Goal: Task Accomplishment & Management: Manage account settings

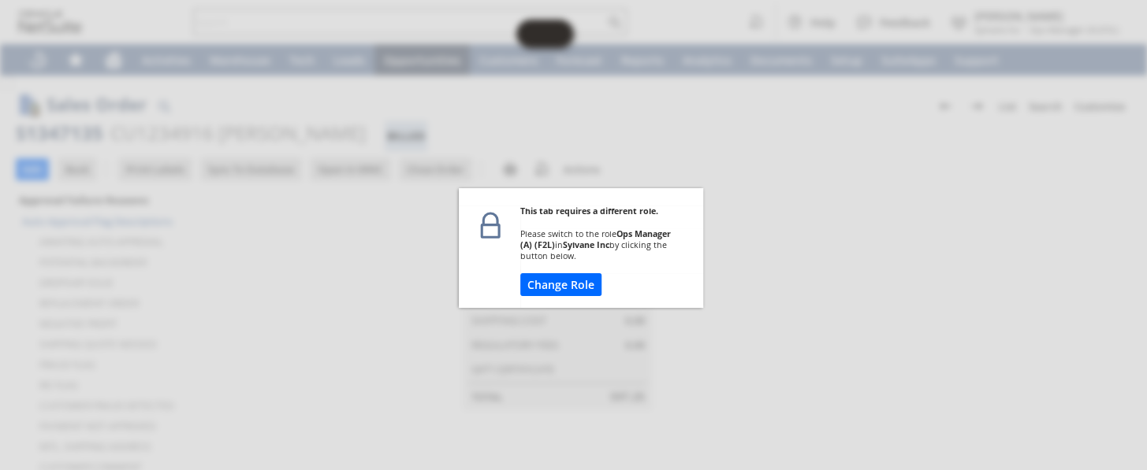
scroll to position [573, 0]
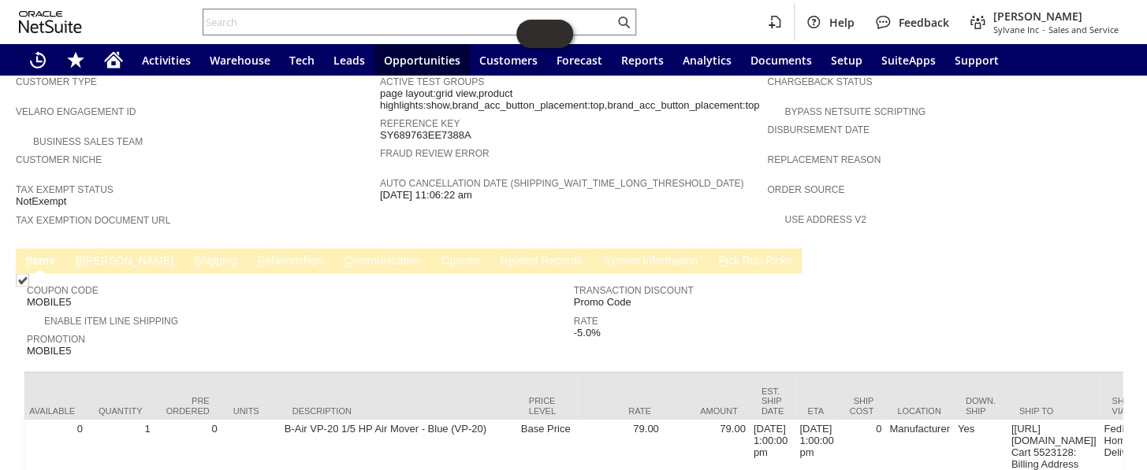
scroll to position [0, 615]
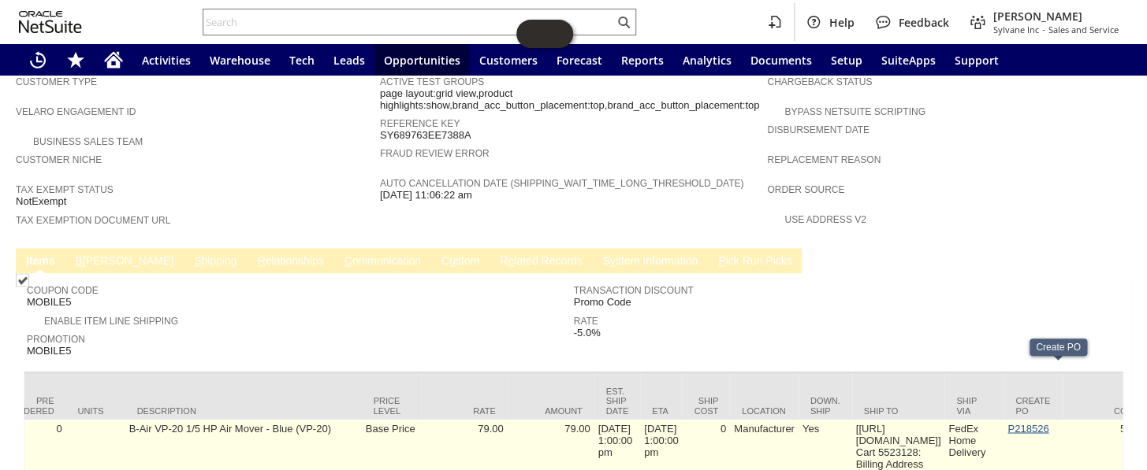
click at [1048, 422] on link "P218526" at bounding box center [1027, 428] width 41 height 12
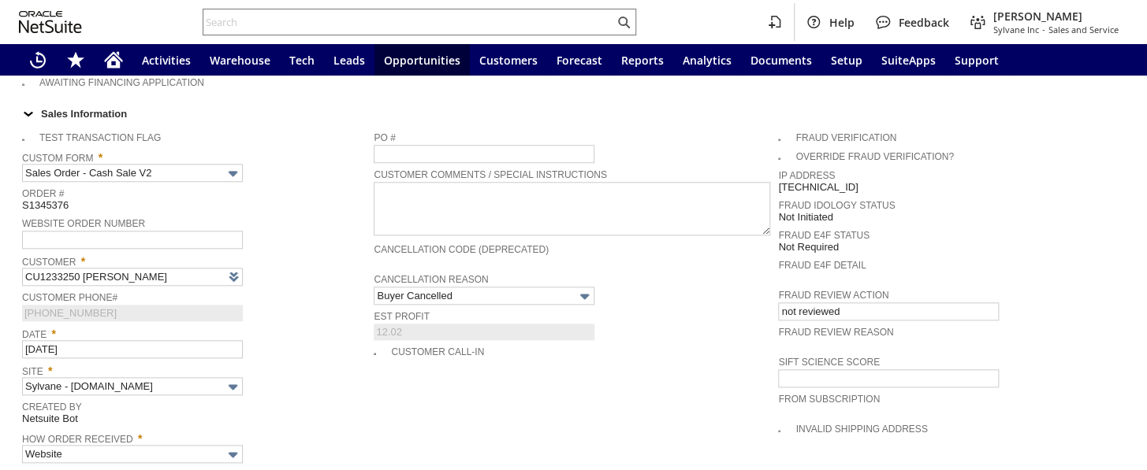
type input "Intelligent Recommendations ⁰"
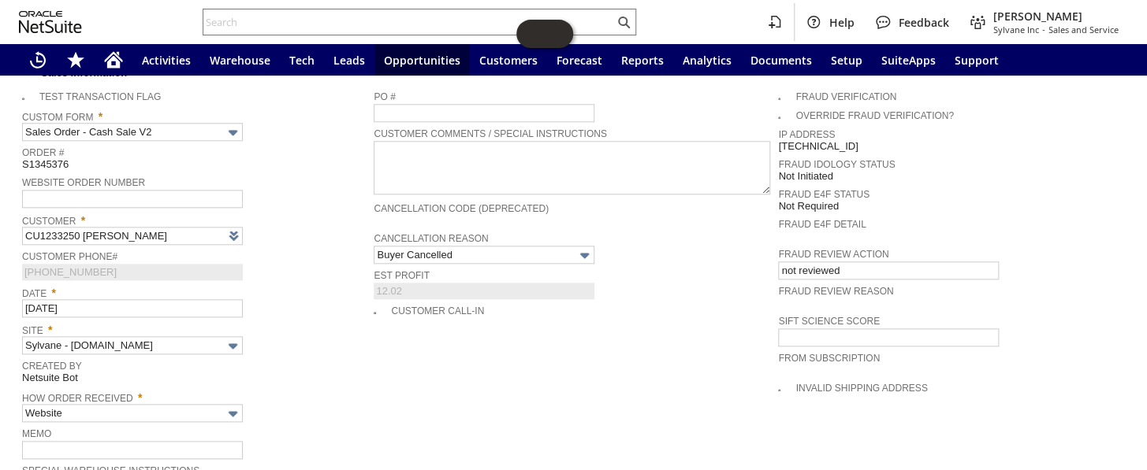
scroll to position [638, 0]
click at [478, 247] on input "Buyer Cancelled" at bounding box center [484, 256] width 221 height 18
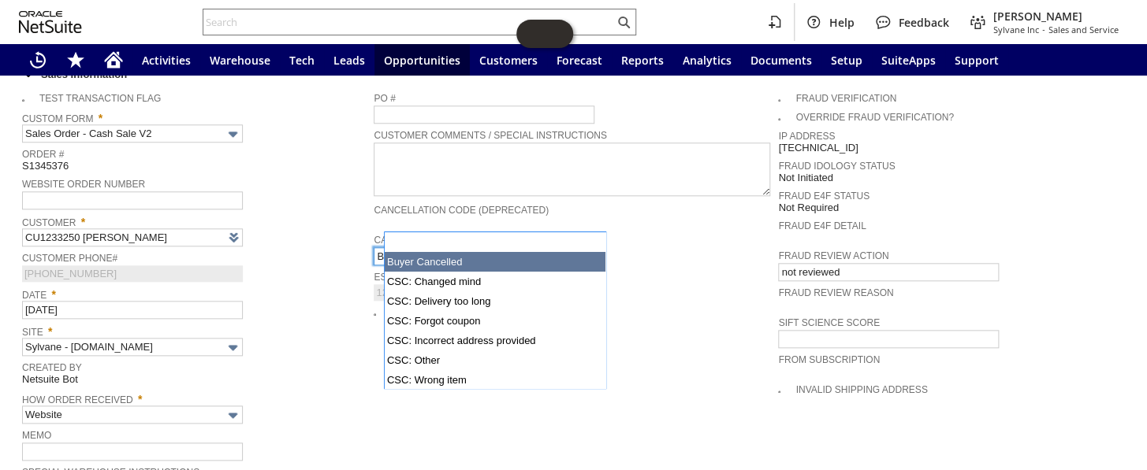
scroll to position [19, 0]
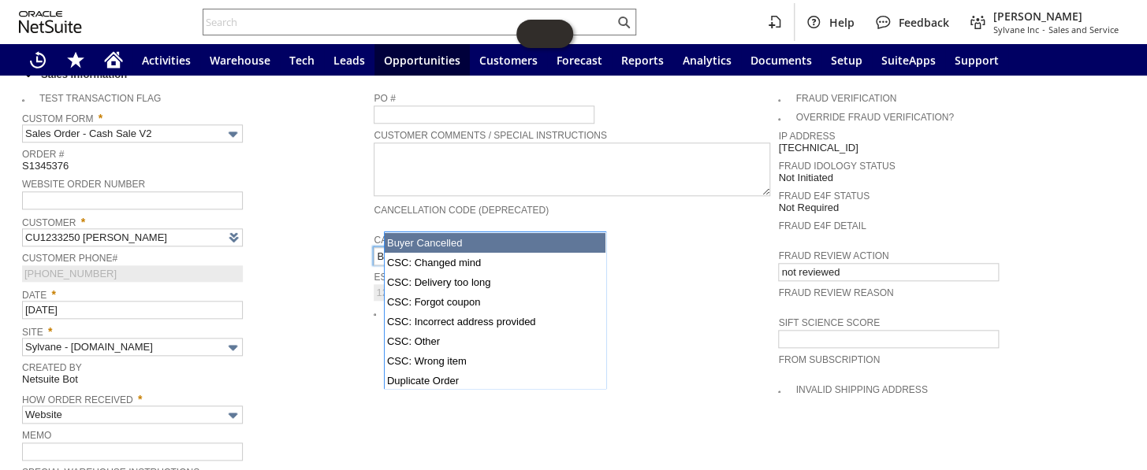
click at [653, 267] on span "Est Profit" at bounding box center [572, 275] width 396 height 17
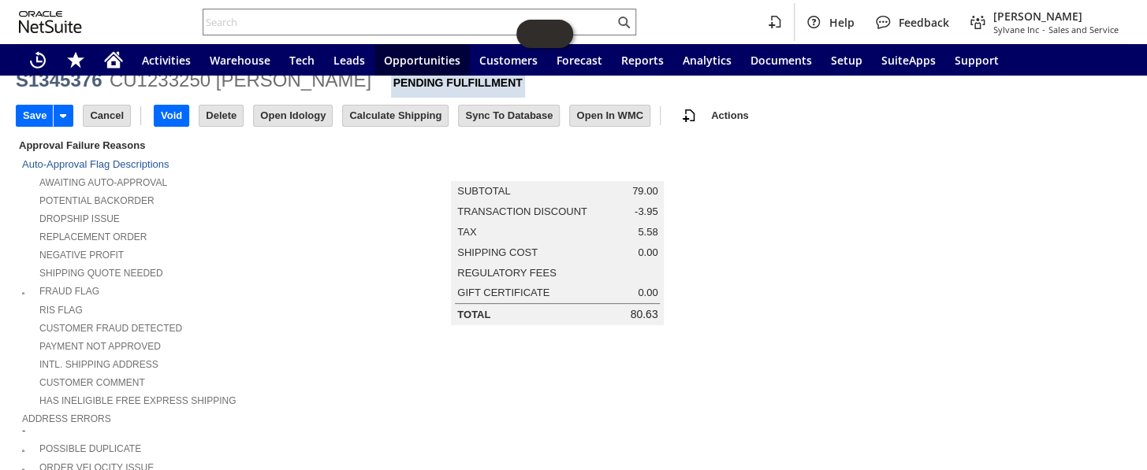
scroll to position [0, 0]
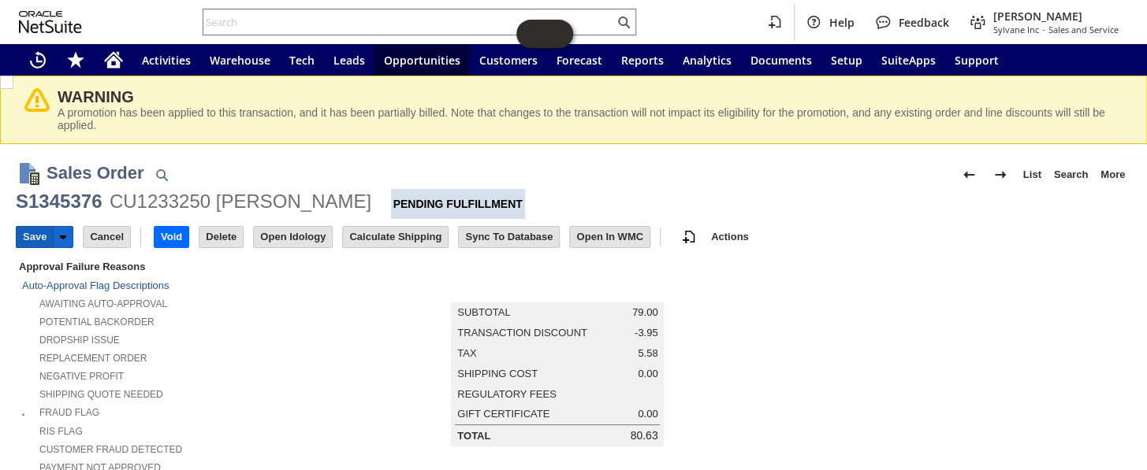
click at [35, 236] on input "Save" at bounding box center [35, 237] width 36 height 20
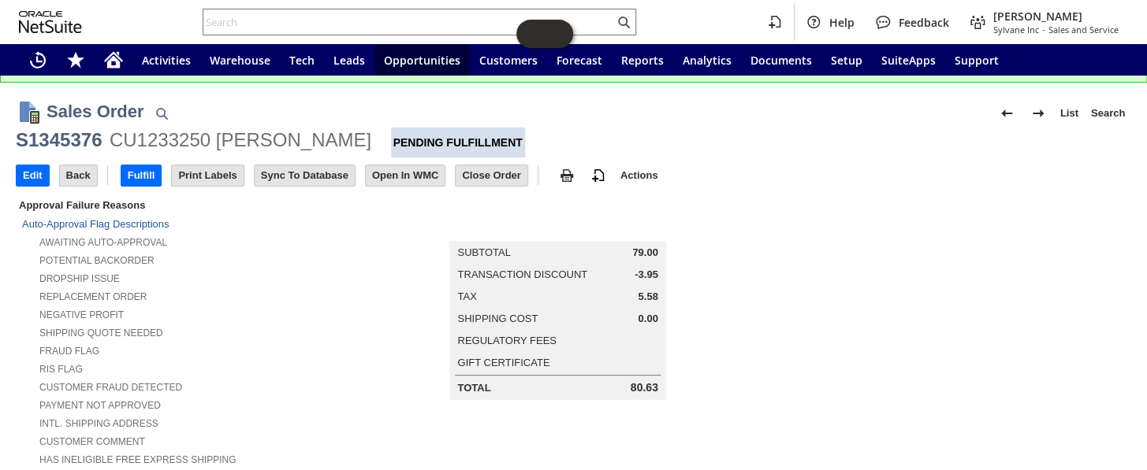
scroll to position [71, 0]
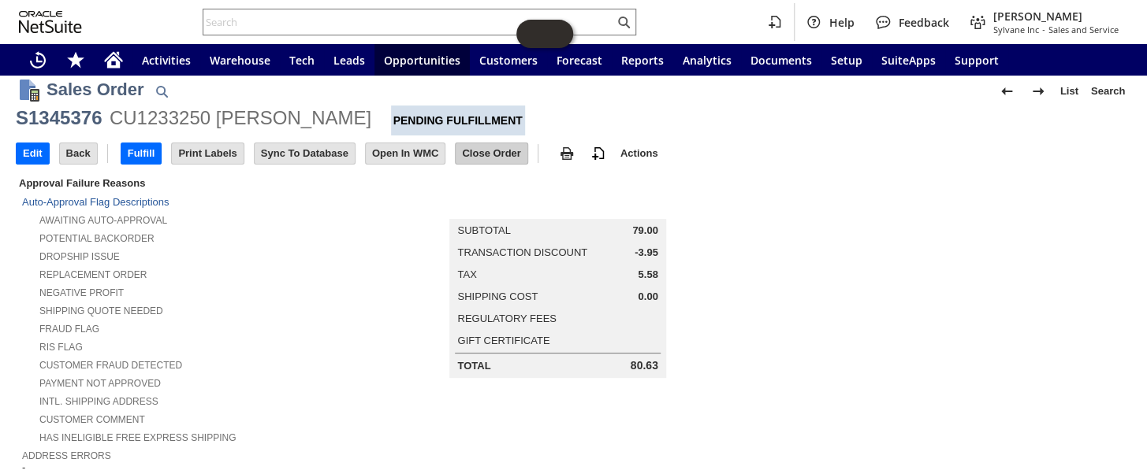
click at [496, 150] on input "Close Order" at bounding box center [491, 153] width 71 height 20
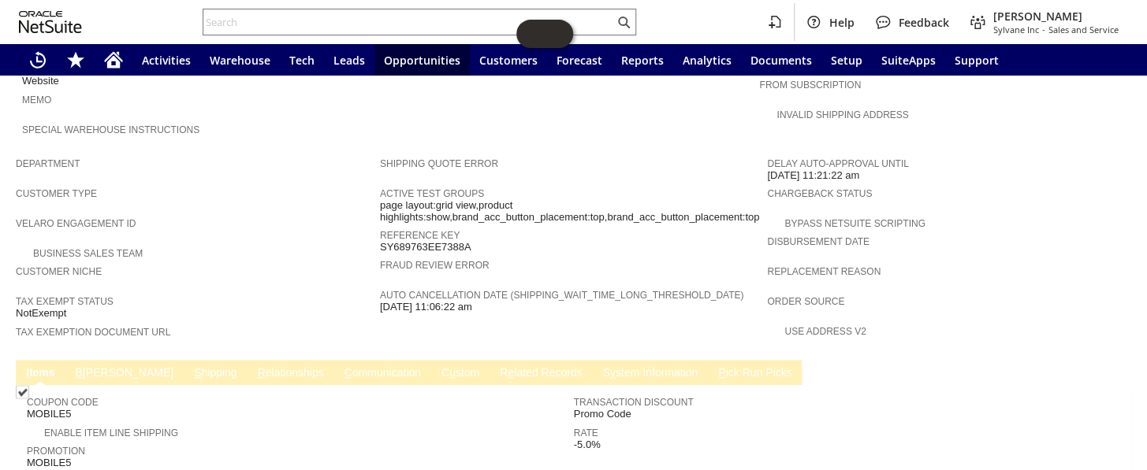
scroll to position [933, 0]
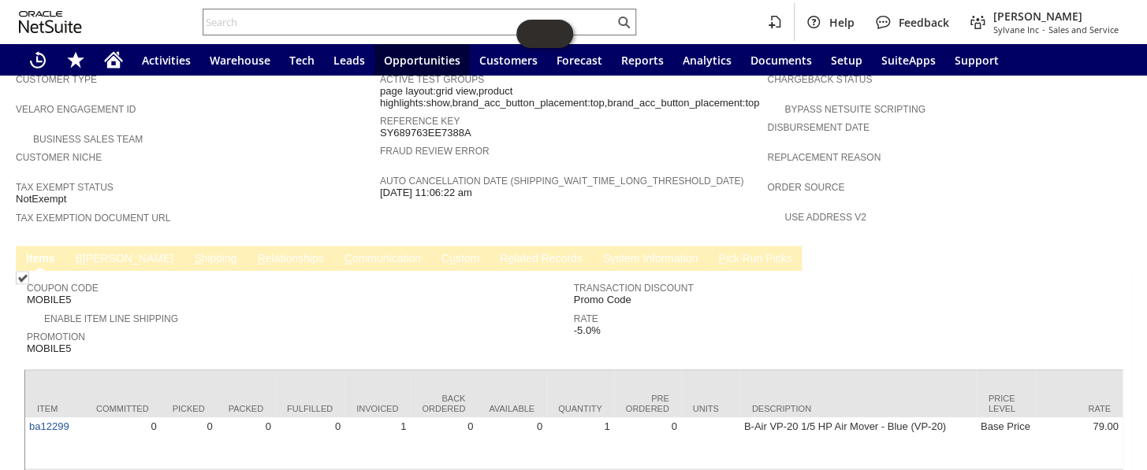
click at [88, 252] on link "B illing" at bounding box center [125, 259] width 106 height 15
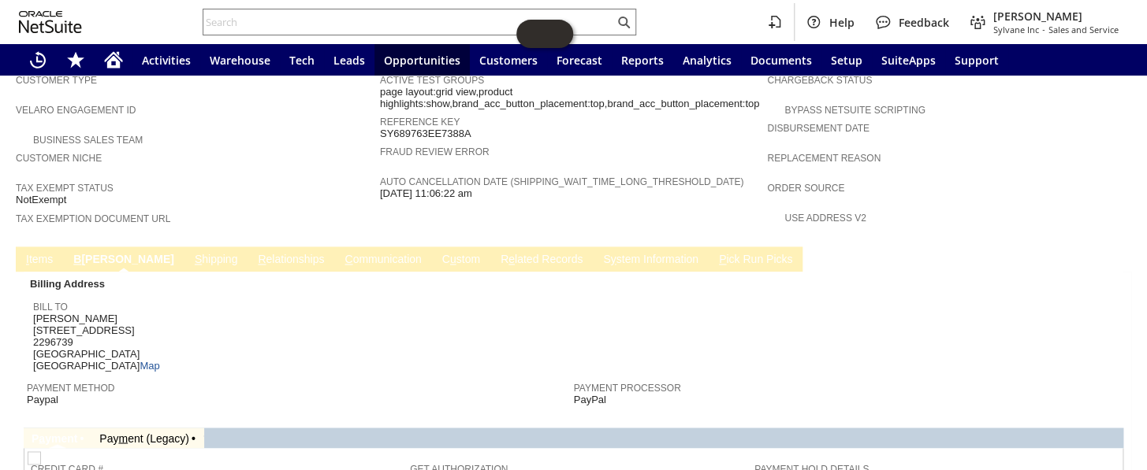
scroll to position [861, 0]
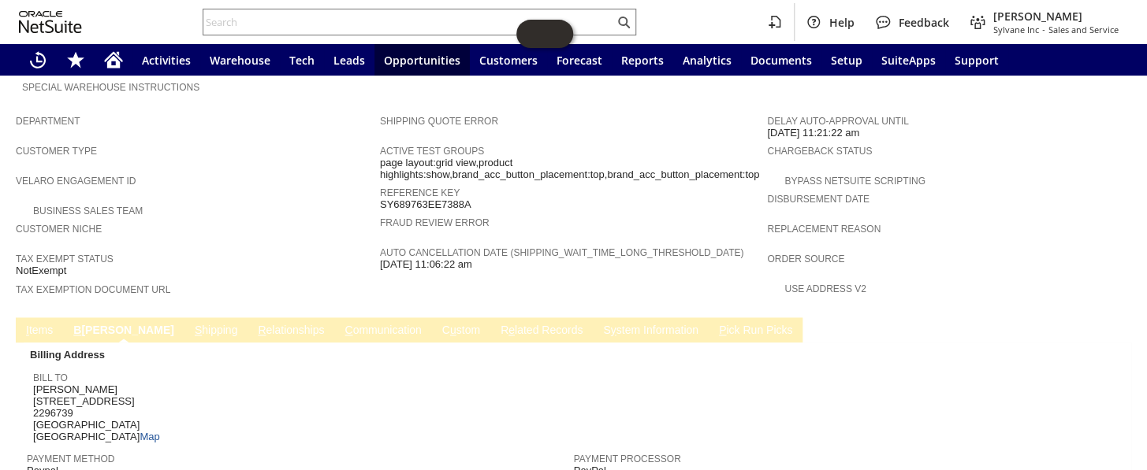
click at [599, 324] on link "S y stem Information" at bounding box center [650, 331] width 103 height 15
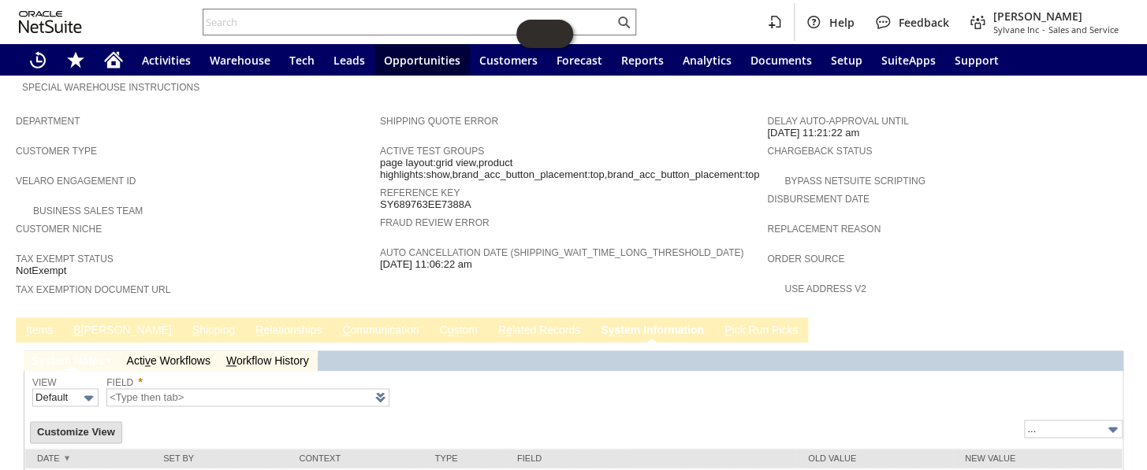
type input "1 to 25 of 92"
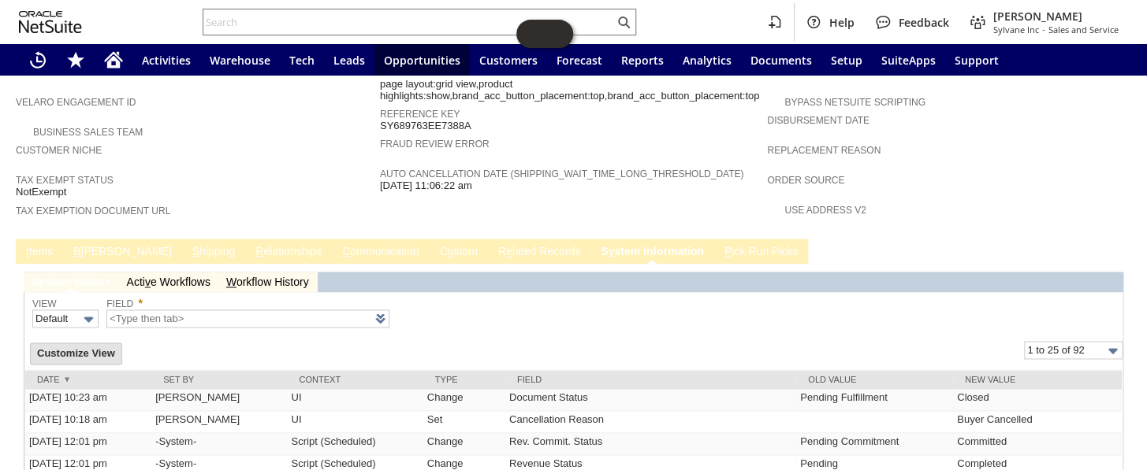
scroll to position [869, 0]
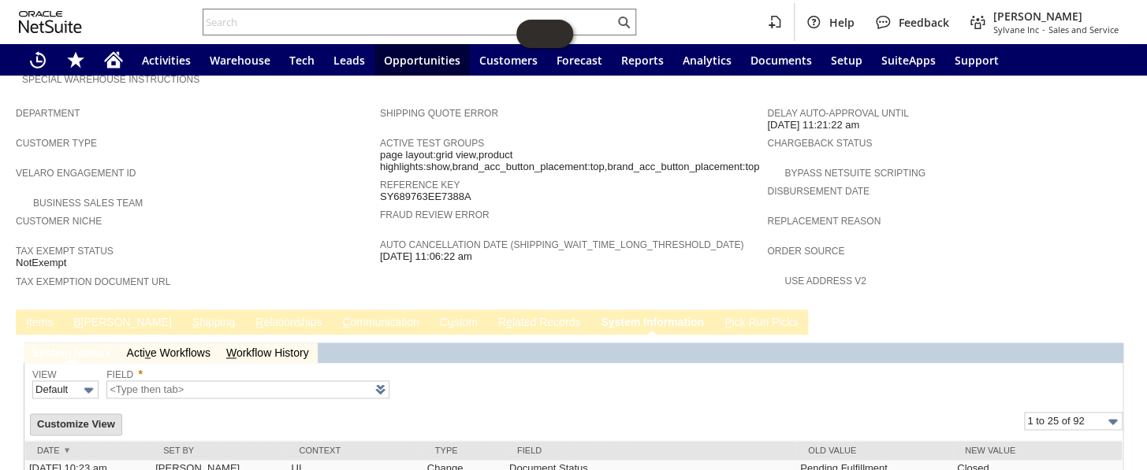
click at [33, 316] on link "I tems" at bounding box center [39, 323] width 35 height 15
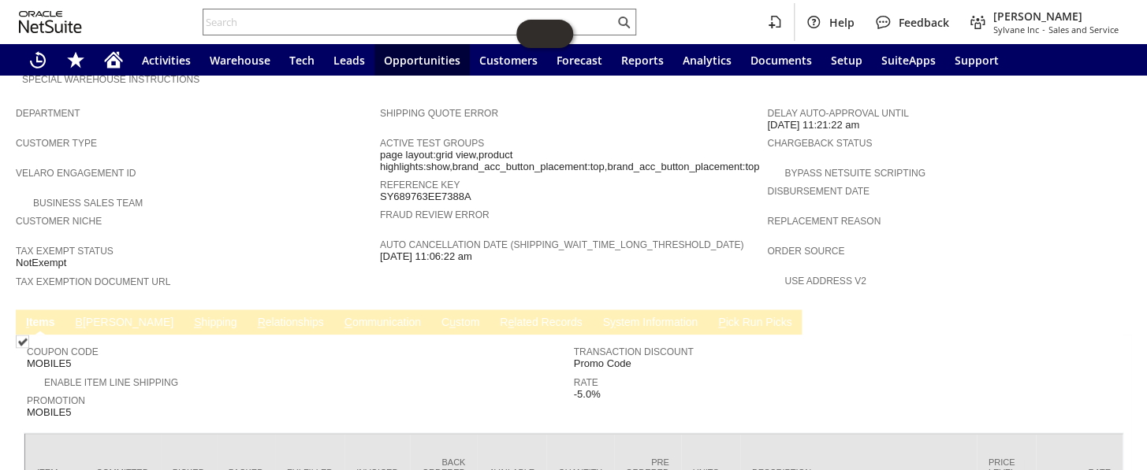
click at [496, 316] on link "R e lated Records" at bounding box center [541, 323] width 90 height 15
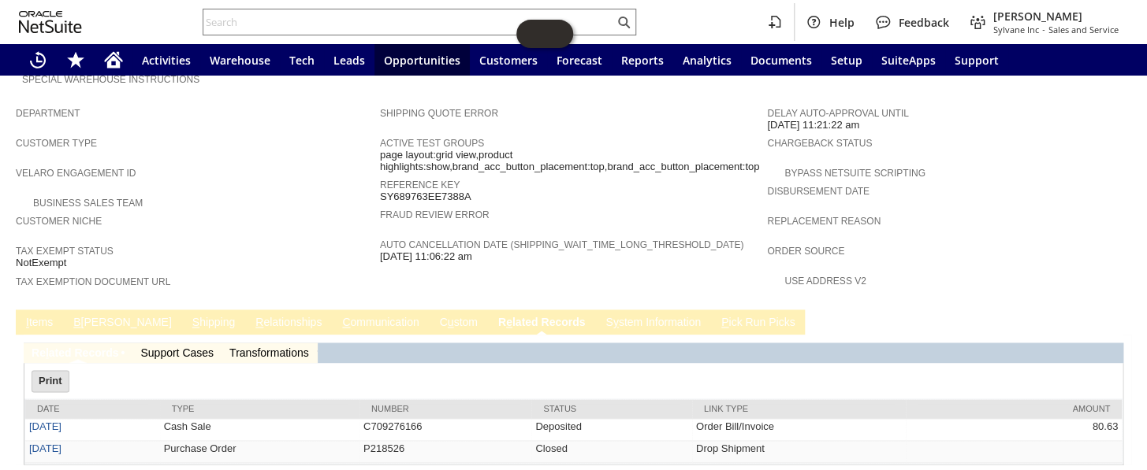
scroll to position [871, 0]
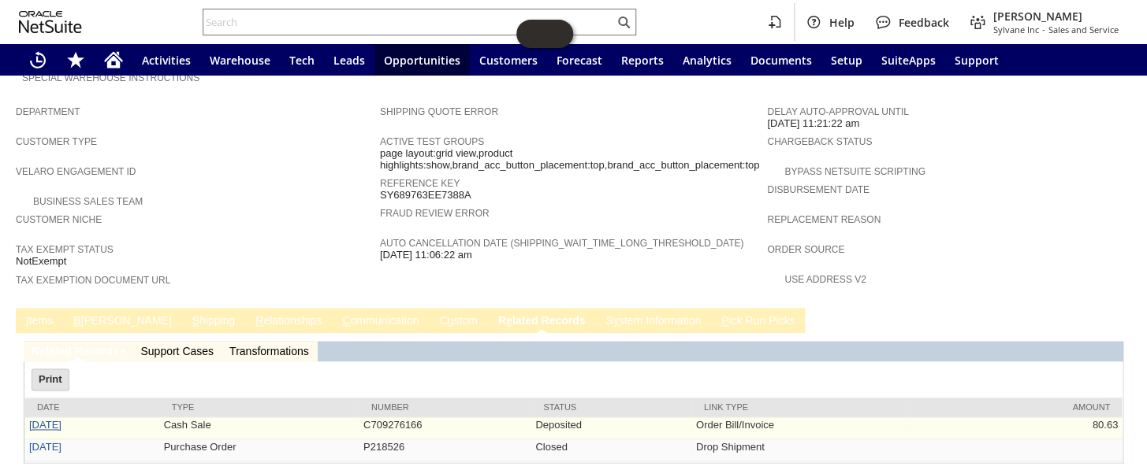
click at [41, 419] on link "8/9/2025" at bounding box center [45, 425] width 32 height 12
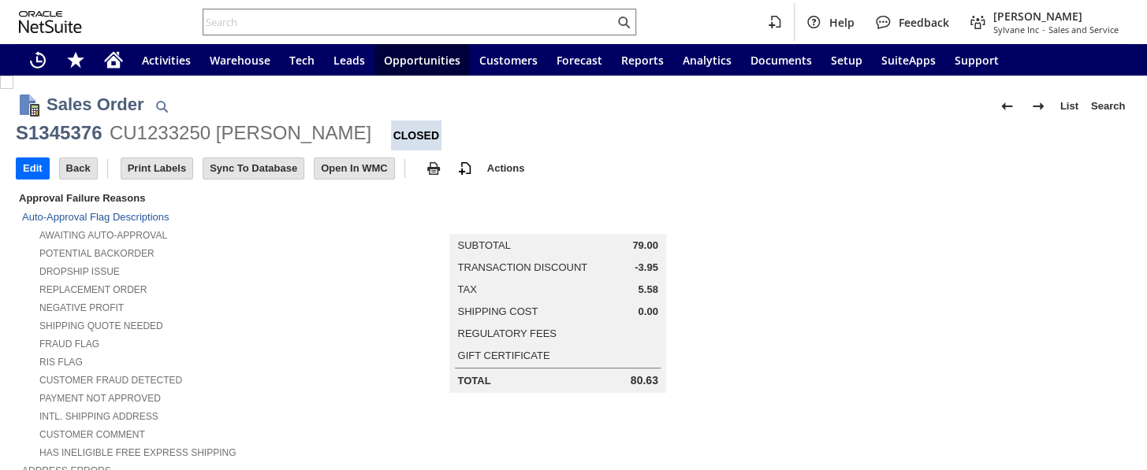
scroll to position [933, 0]
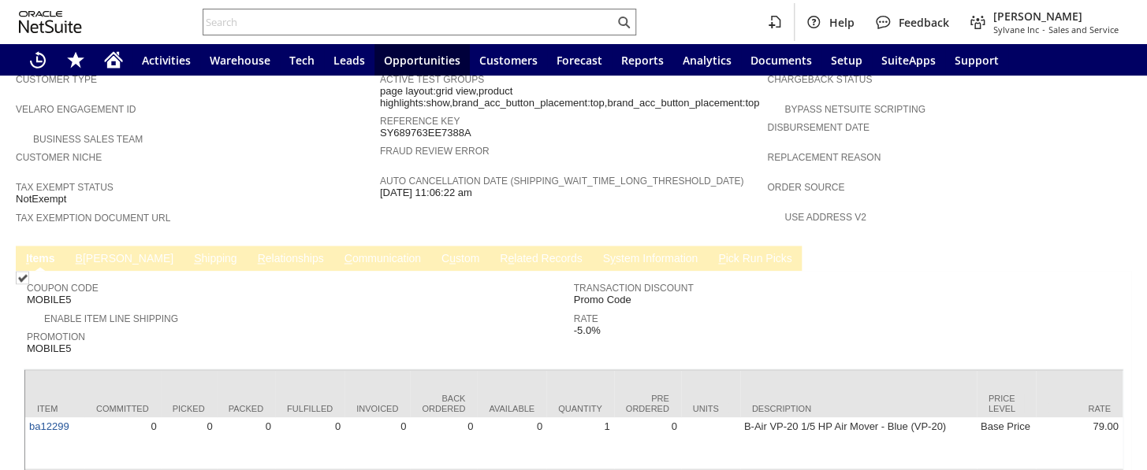
click at [77, 252] on span "B" at bounding box center [79, 258] width 7 height 13
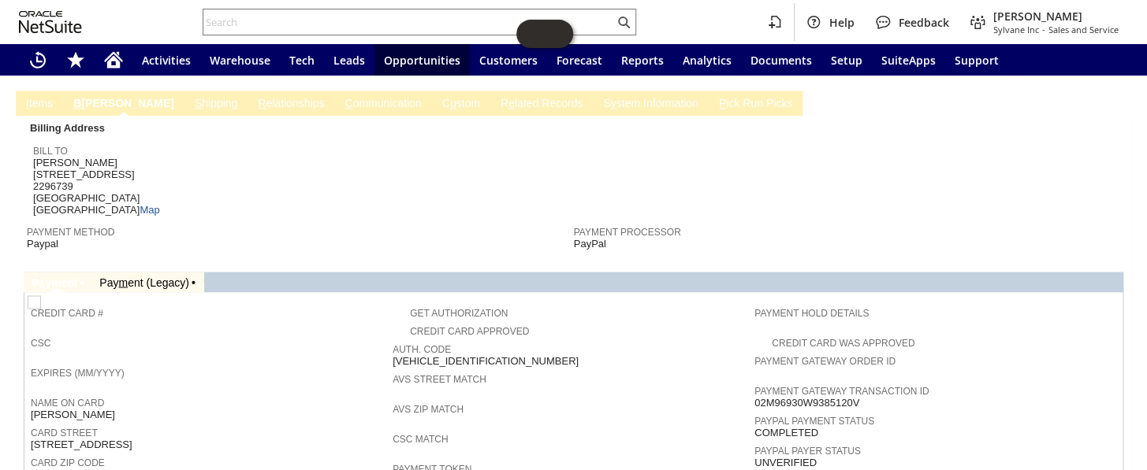
scroll to position [1005, 0]
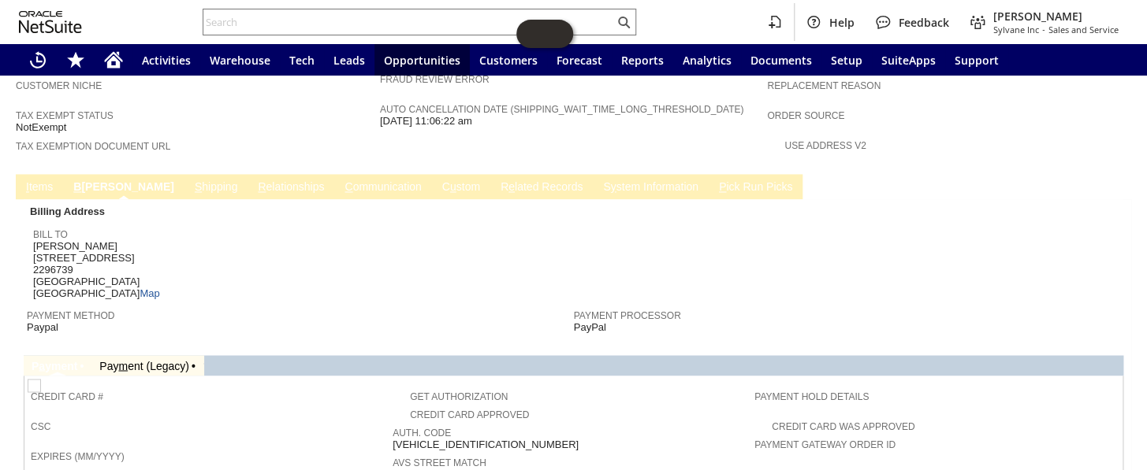
click at [340, 180] on link "C ommunication" at bounding box center [382, 187] width 84 height 15
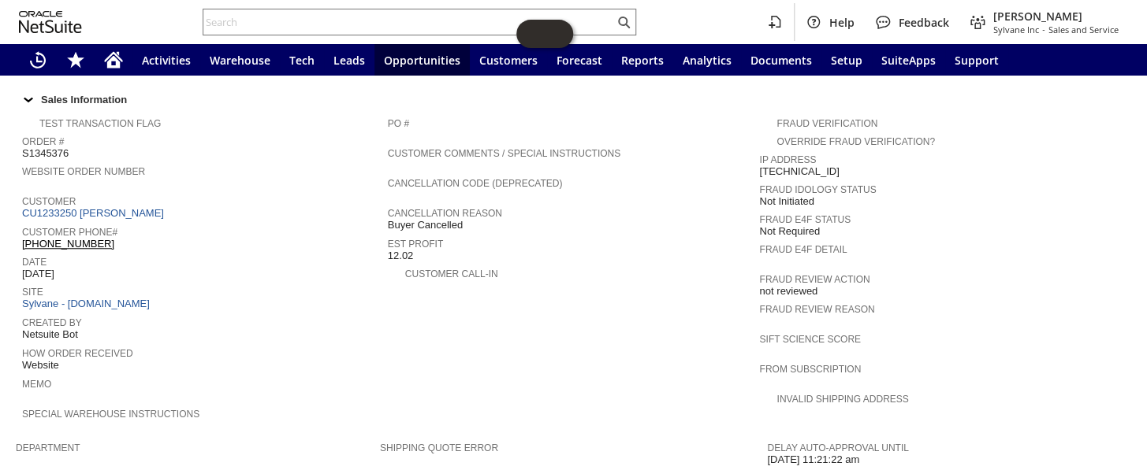
scroll to position [534, 0]
click at [117, 208] on link "CU1233250 Peter Ymson" at bounding box center [95, 214] width 146 height 12
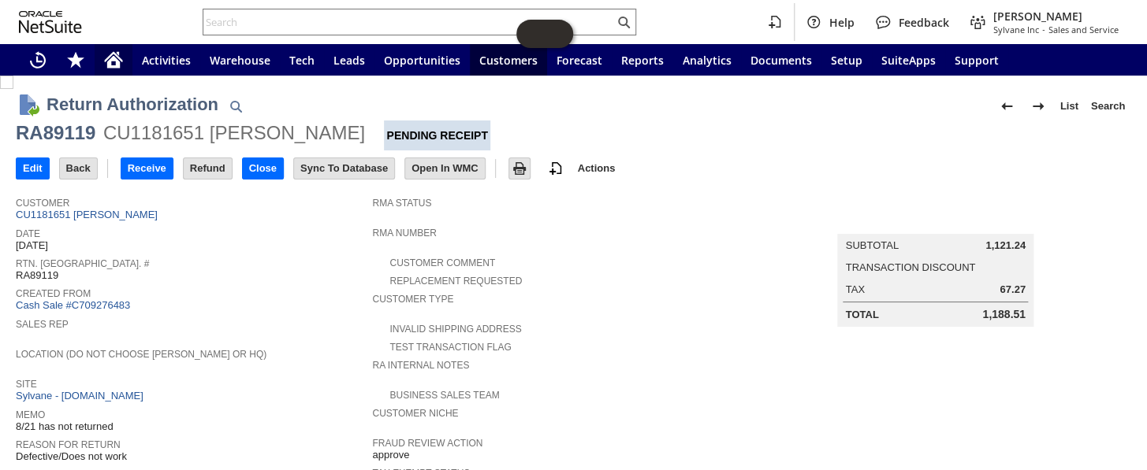
click at [117, 68] on icon "Home" at bounding box center [113, 62] width 13 height 12
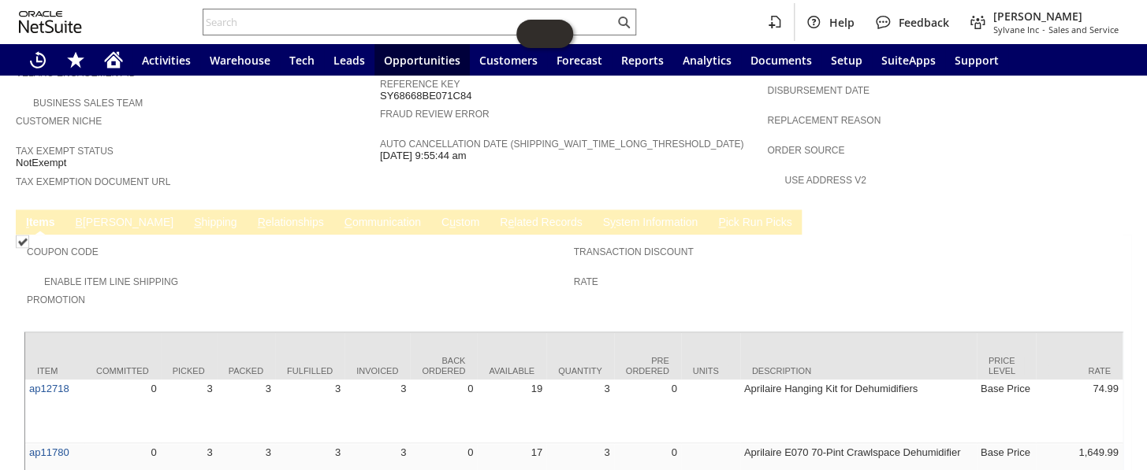
scroll to position [1007, 0]
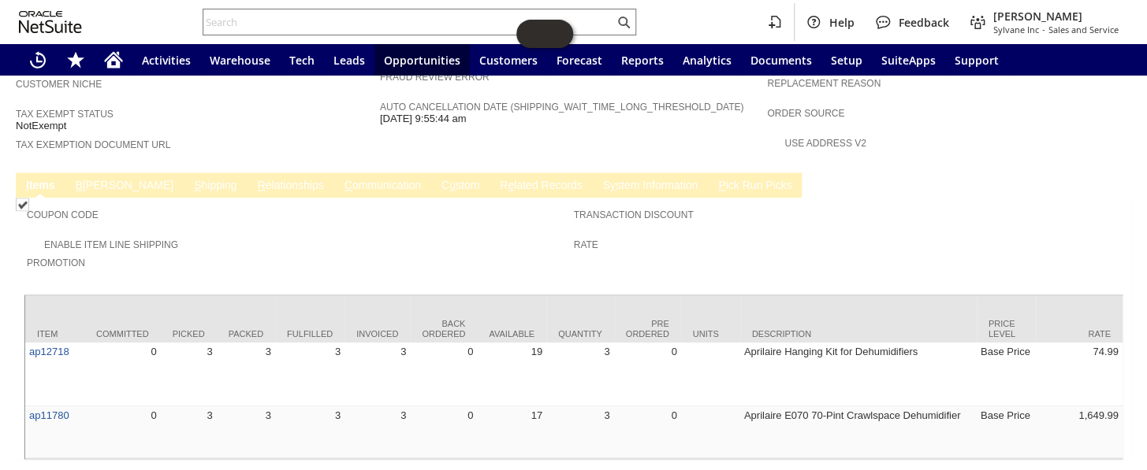
click at [87, 179] on link "B illing" at bounding box center [125, 186] width 106 height 15
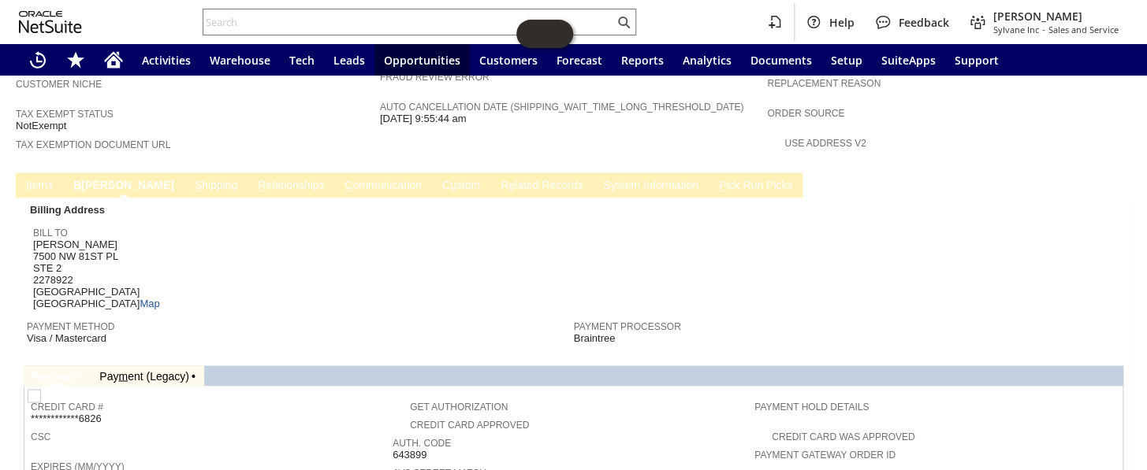
click at [46, 179] on link "I tems" at bounding box center [39, 186] width 35 height 15
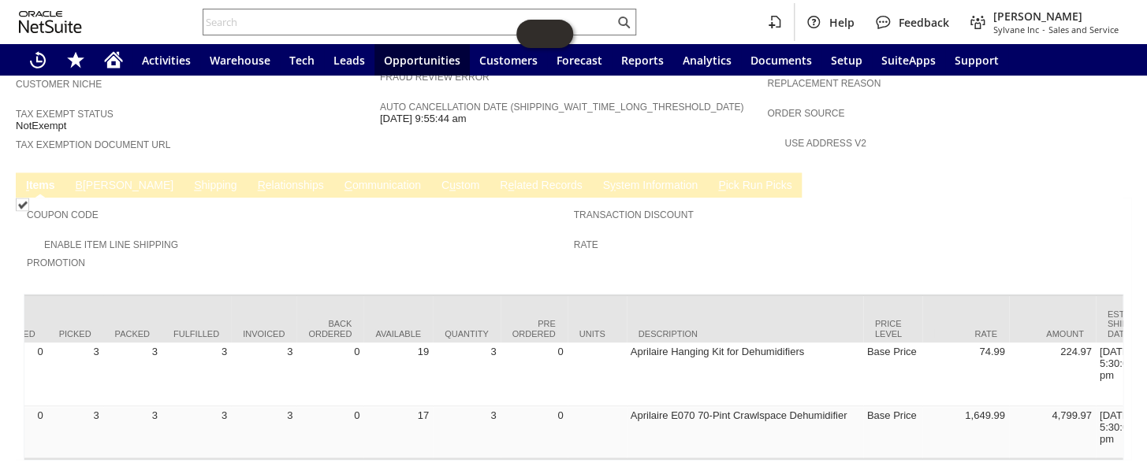
scroll to position [0, 0]
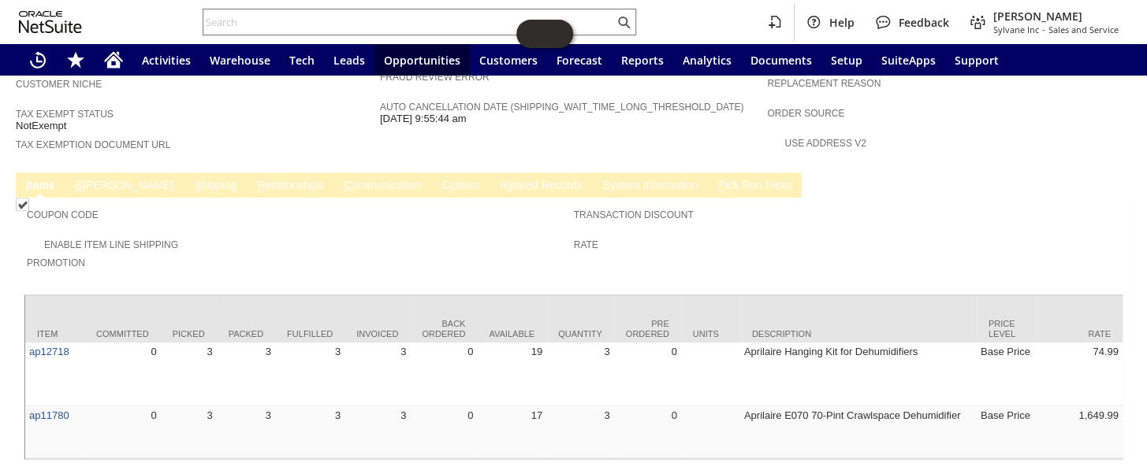
click at [194, 179] on span "S" at bounding box center [197, 185] width 7 height 13
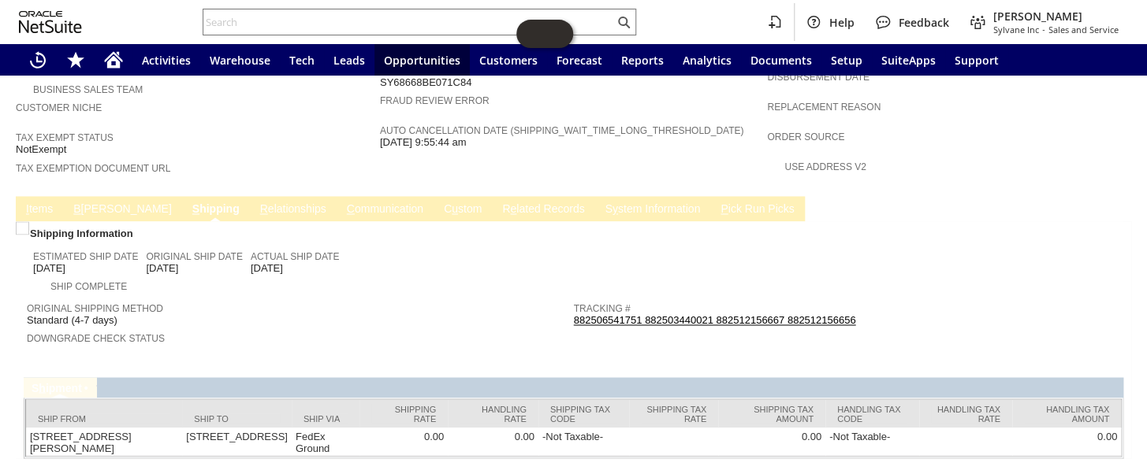
click at [47, 203] on link "I tems" at bounding box center [39, 210] width 35 height 15
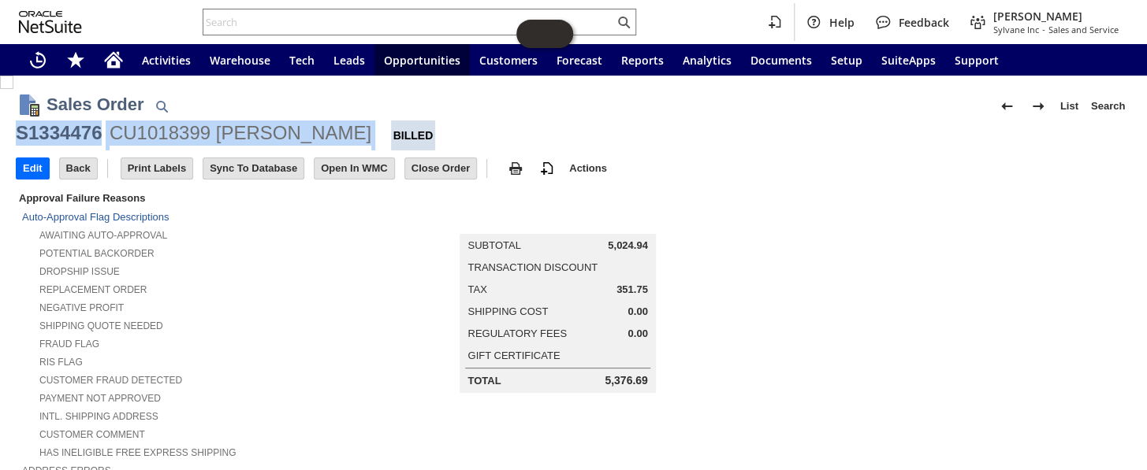
drag, startPoint x: 346, startPoint y: 128, endPoint x: 13, endPoint y: 125, distance: 333.4
copy div "S1334476 CU1018399 [PERSON_NAME]"
